Goal: Find specific page/section: Find specific page/section

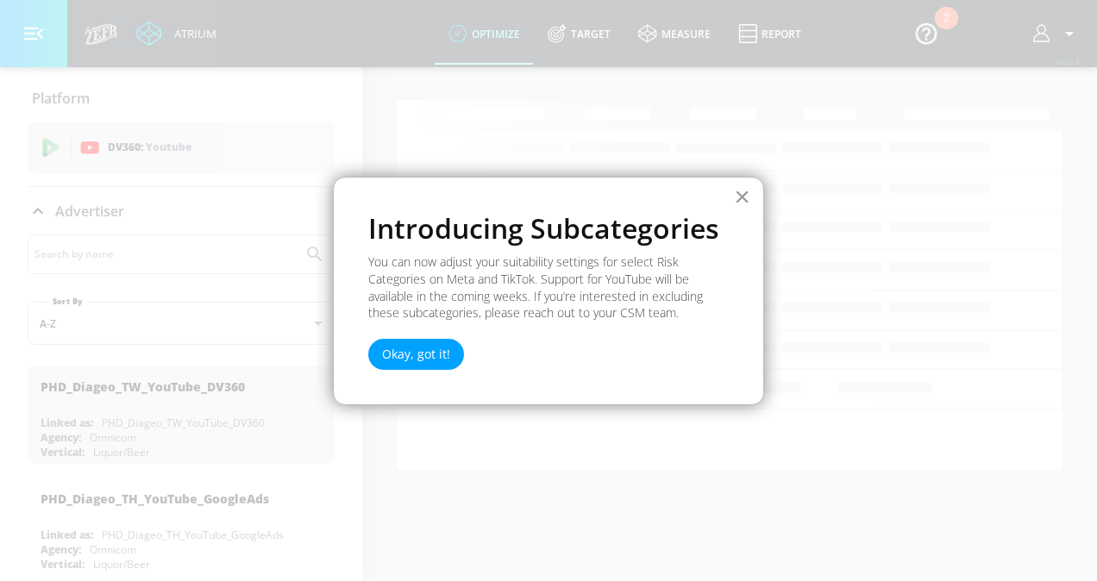
click at [745, 200] on button "×" at bounding box center [742, 197] width 16 height 28
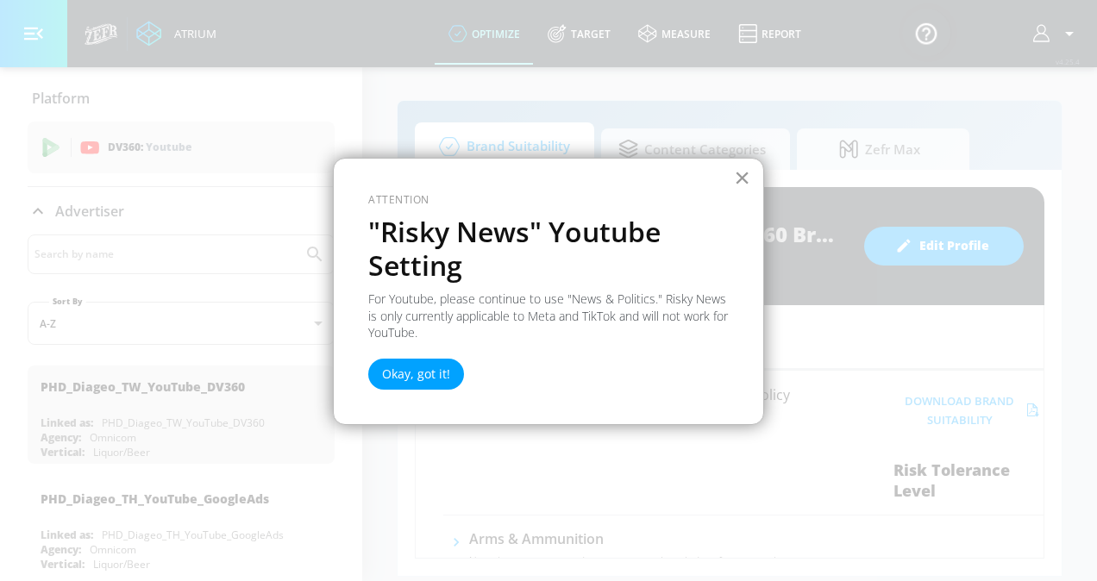
click at [744, 174] on button "×" at bounding box center [742, 178] width 16 height 28
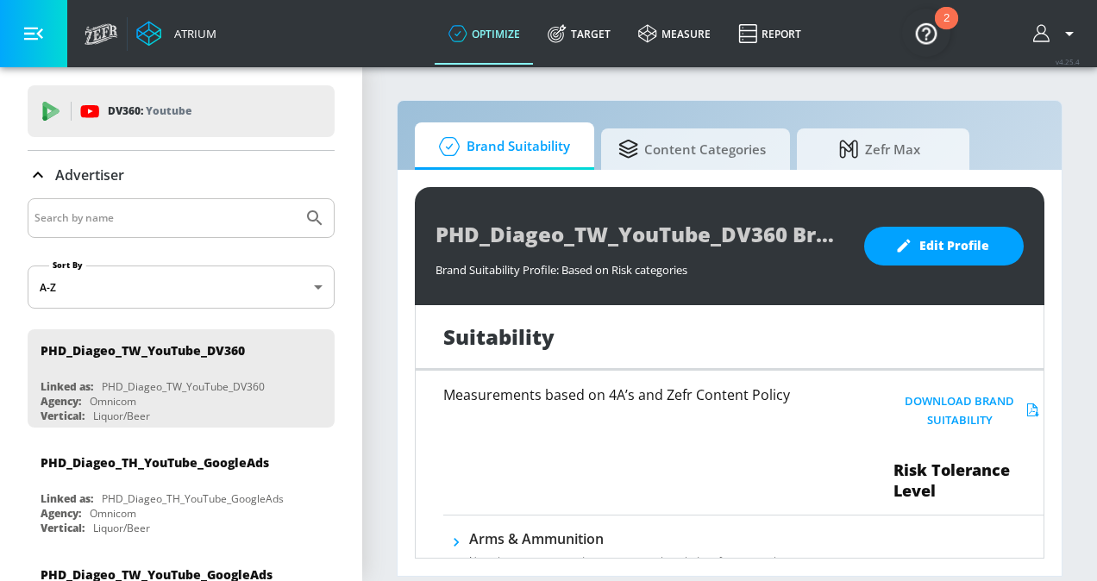
scroll to position [223, 0]
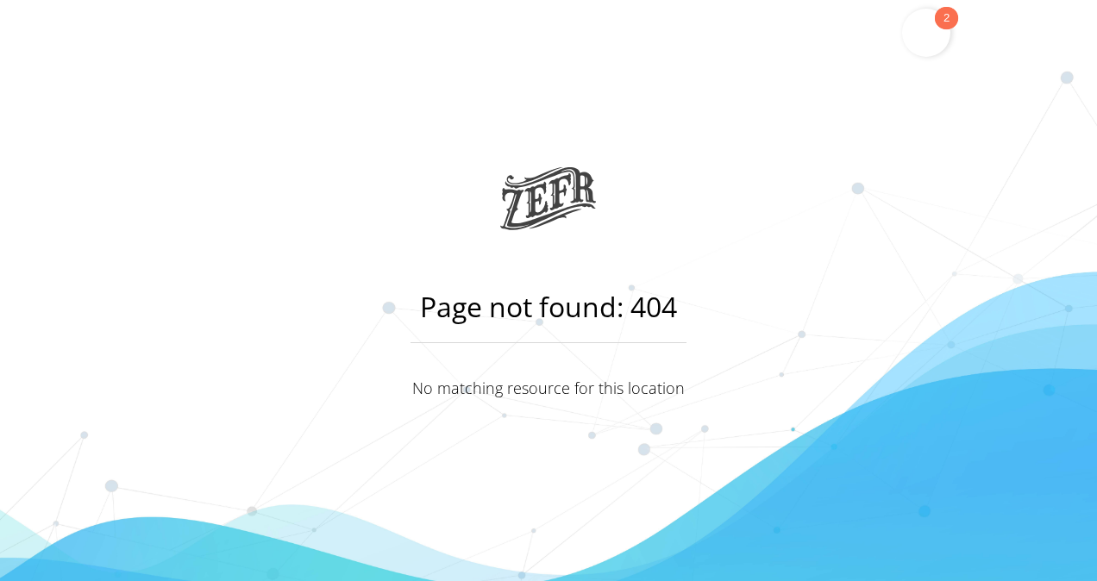
click at [930, 35] on img "Open Resource Center, 2 new notifications" at bounding box center [926, 33] width 48 height 48
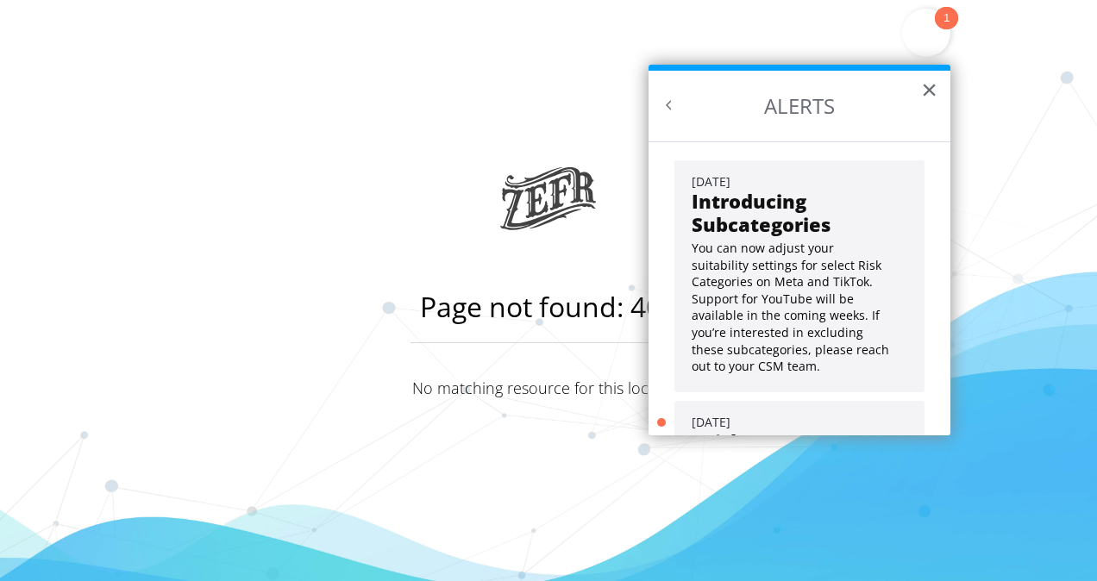
scroll to position [154, 0]
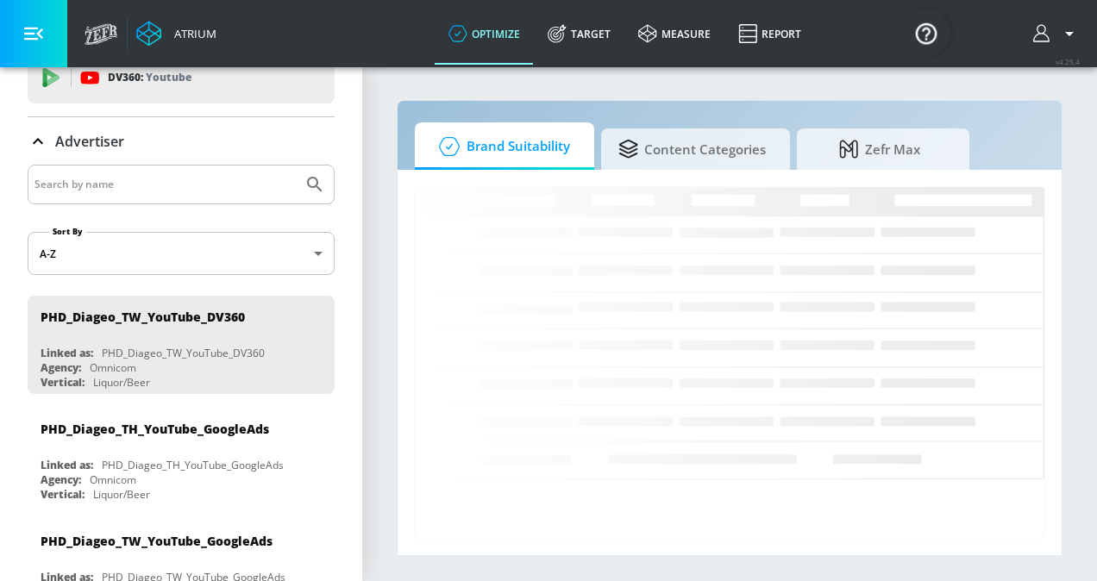
scroll to position [83, 0]
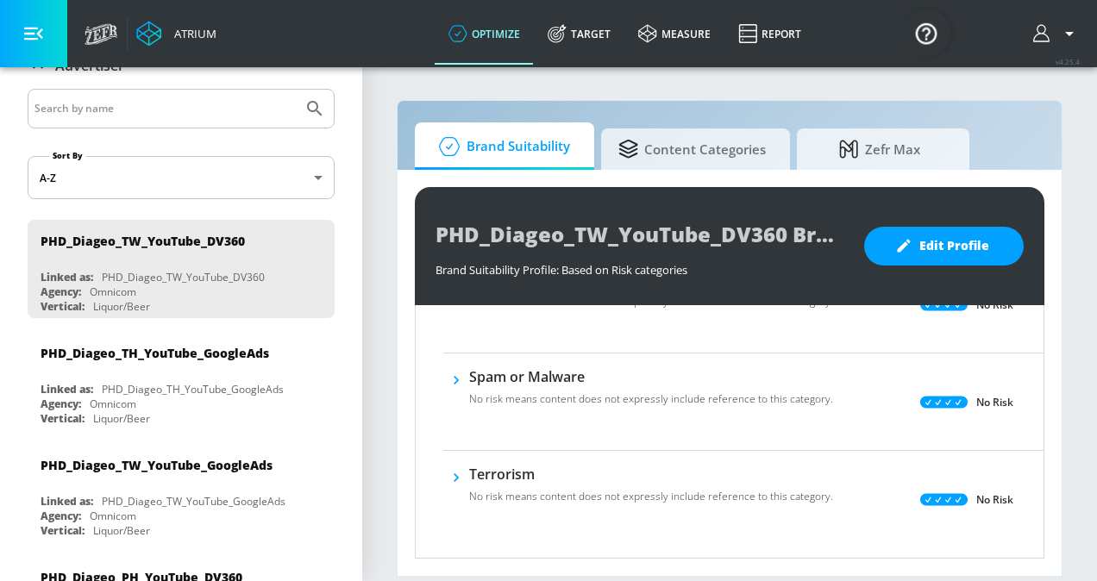
scroll to position [1138, 0]
